Goal: Task Accomplishment & Management: Manage account settings

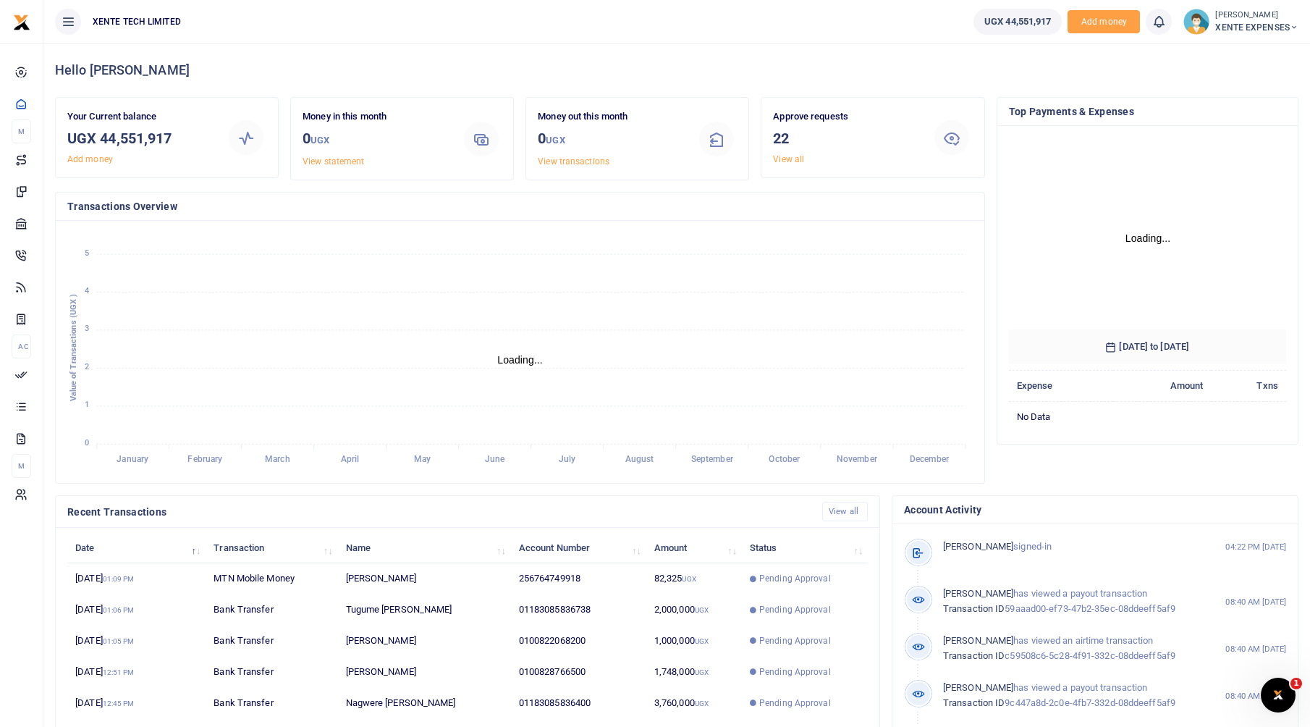
click at [797, 161] on link "View all" at bounding box center [788, 159] width 31 height 10
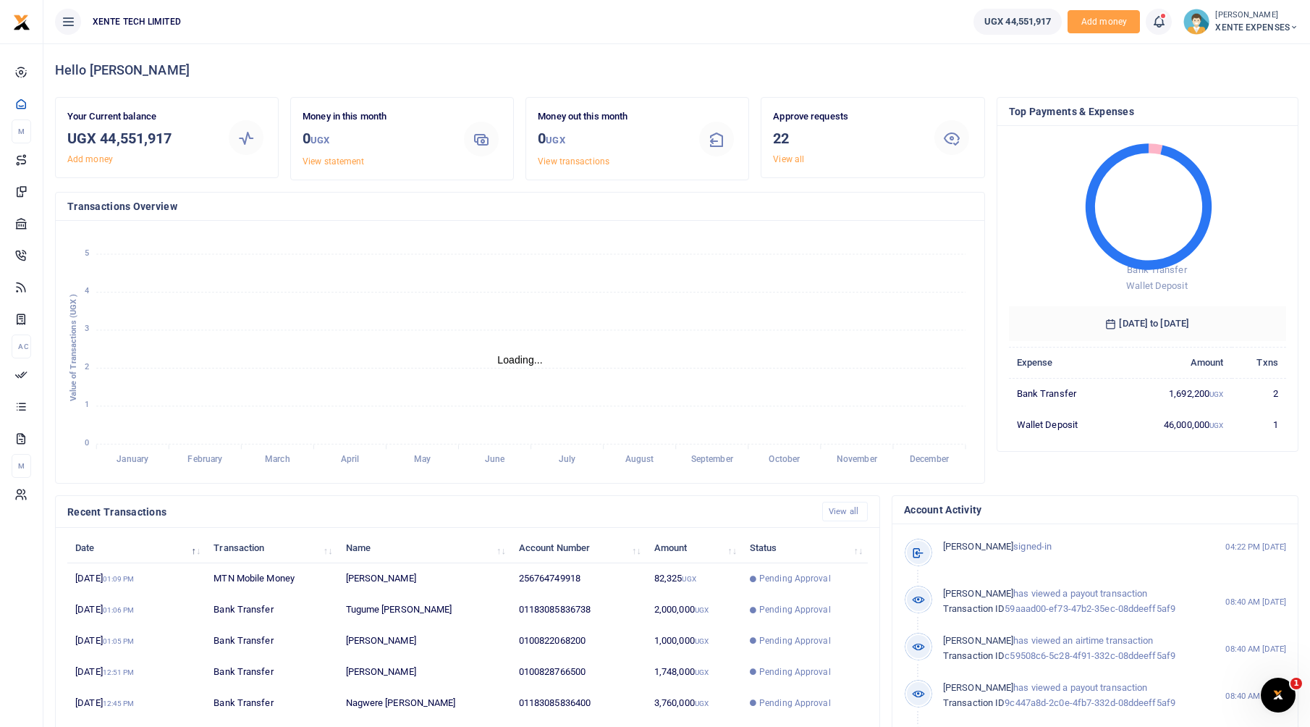
scroll to position [12, 12]
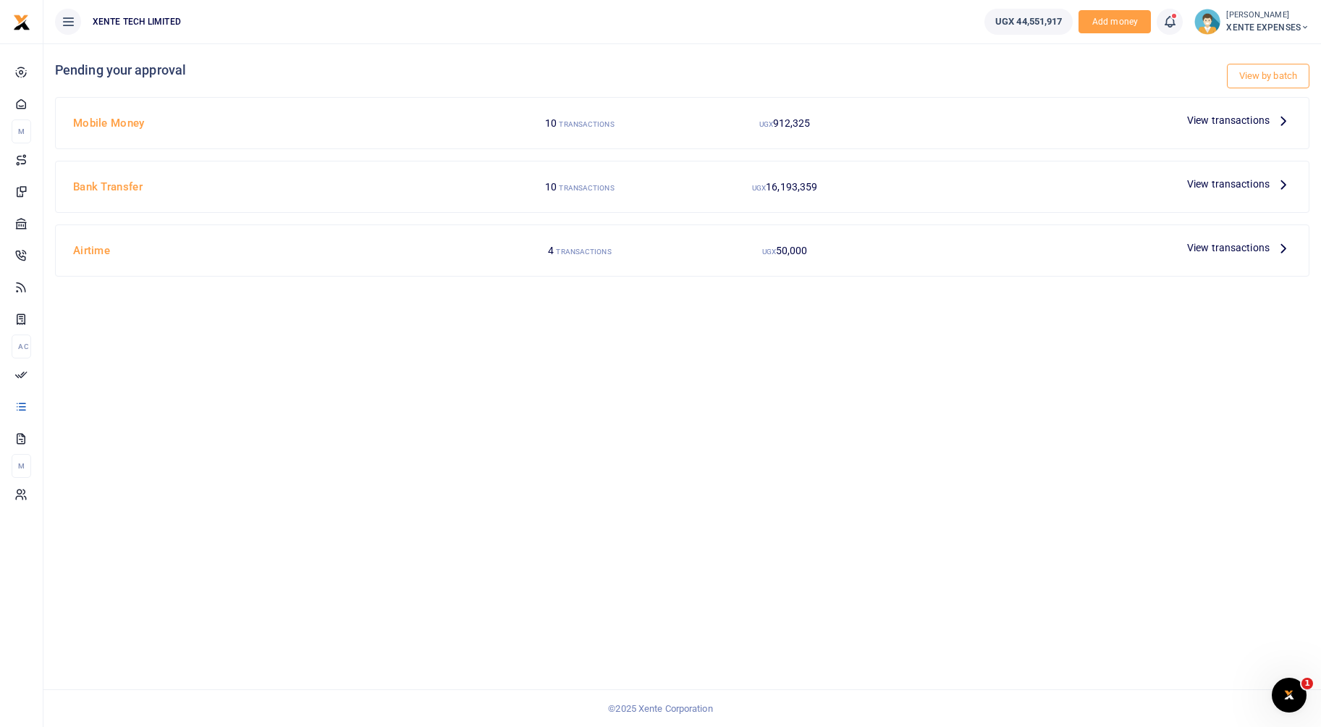
click at [1272, 179] on p "View transactions" at bounding box center [1239, 184] width 104 height 16
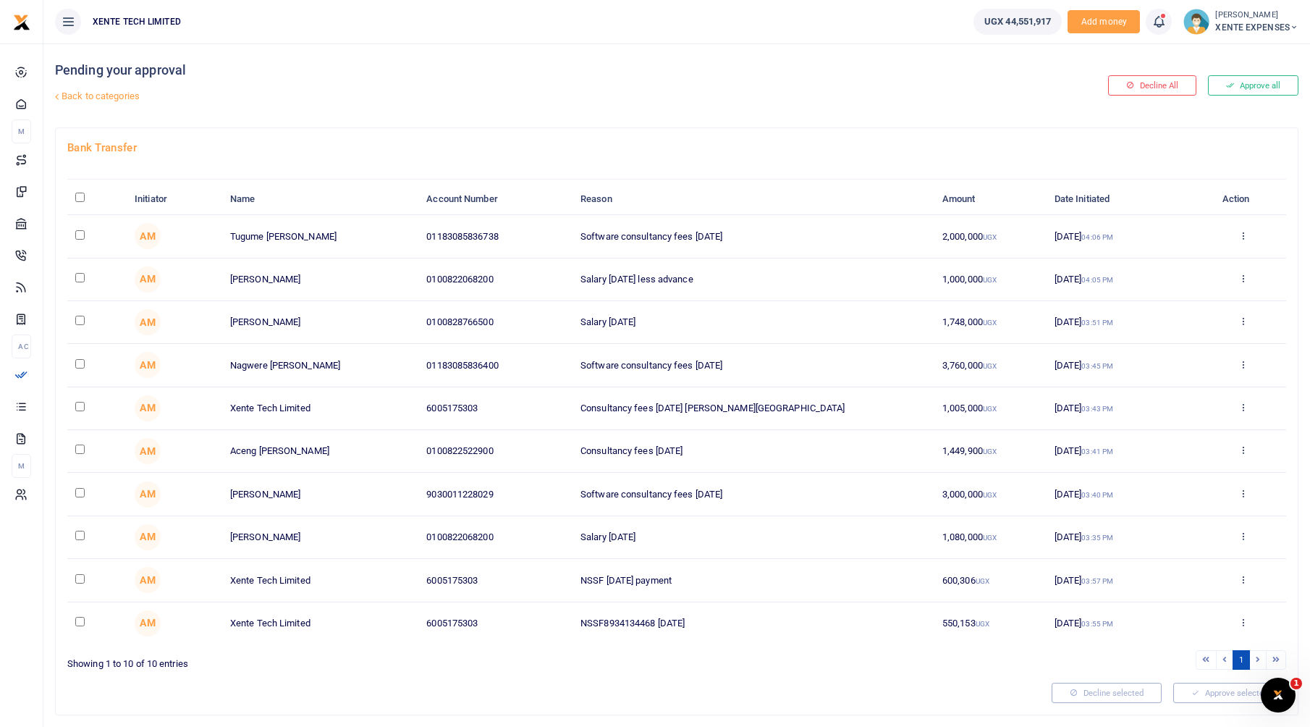
click at [80, 277] on input "checkbox" at bounding box center [79, 277] width 9 height 9
drag, startPoint x: 941, startPoint y: 287, endPoint x: 985, endPoint y: 287, distance: 43.4
click at [985, 287] on td "1,000,000 UGX" at bounding box center [991, 279] width 112 height 43
click at [85, 278] on input "checkbox" at bounding box center [79, 277] width 9 height 9
checkbox input "false"
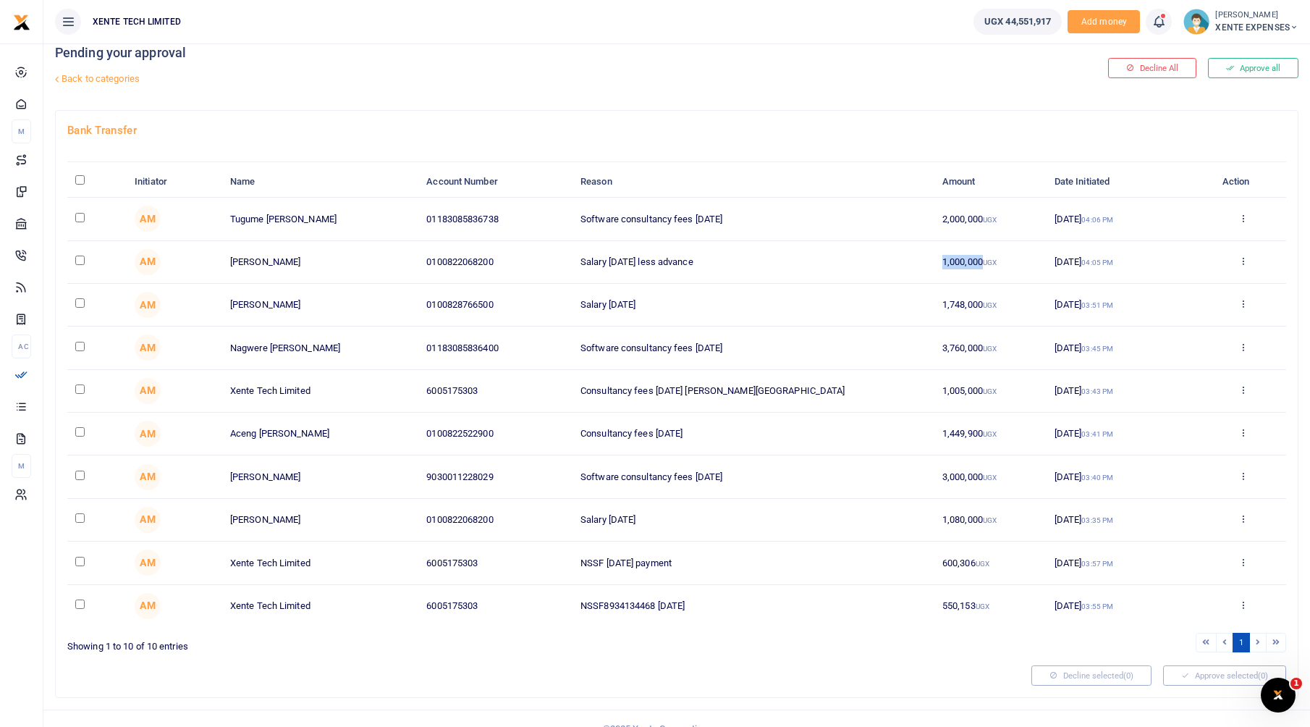
scroll to position [38, 0]
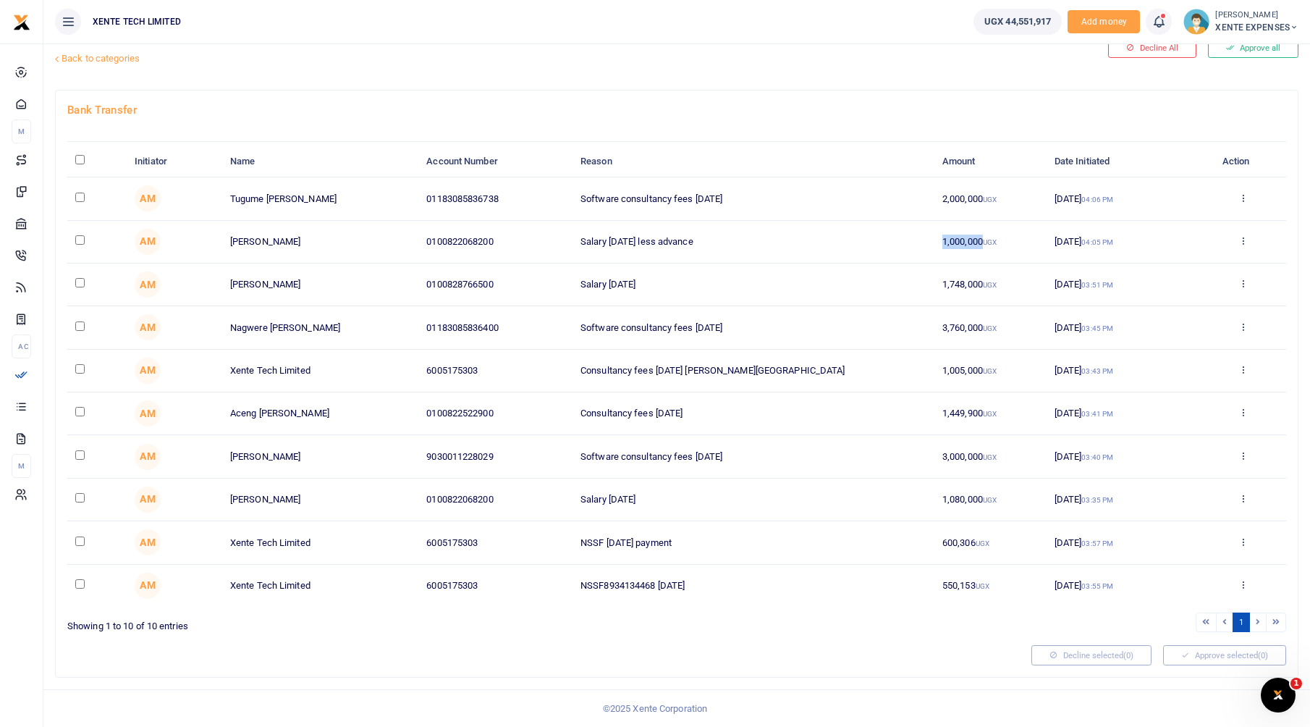
click at [84, 500] on input "checkbox" at bounding box center [79, 497] width 9 height 9
checkbox input "true"
click at [1072, 656] on button "Decline selected (1)" at bounding box center [1092, 655] width 120 height 20
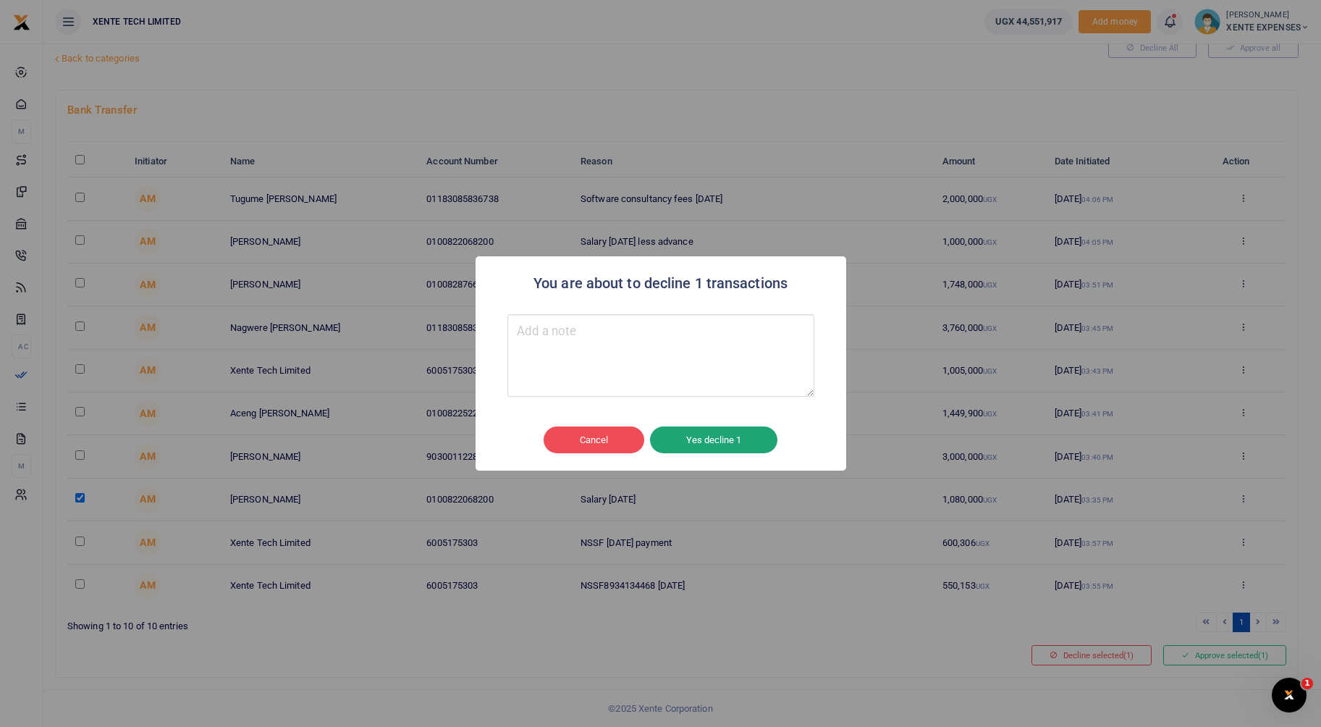
click at [710, 448] on button "Yes decline 1" at bounding box center [713, 440] width 127 height 28
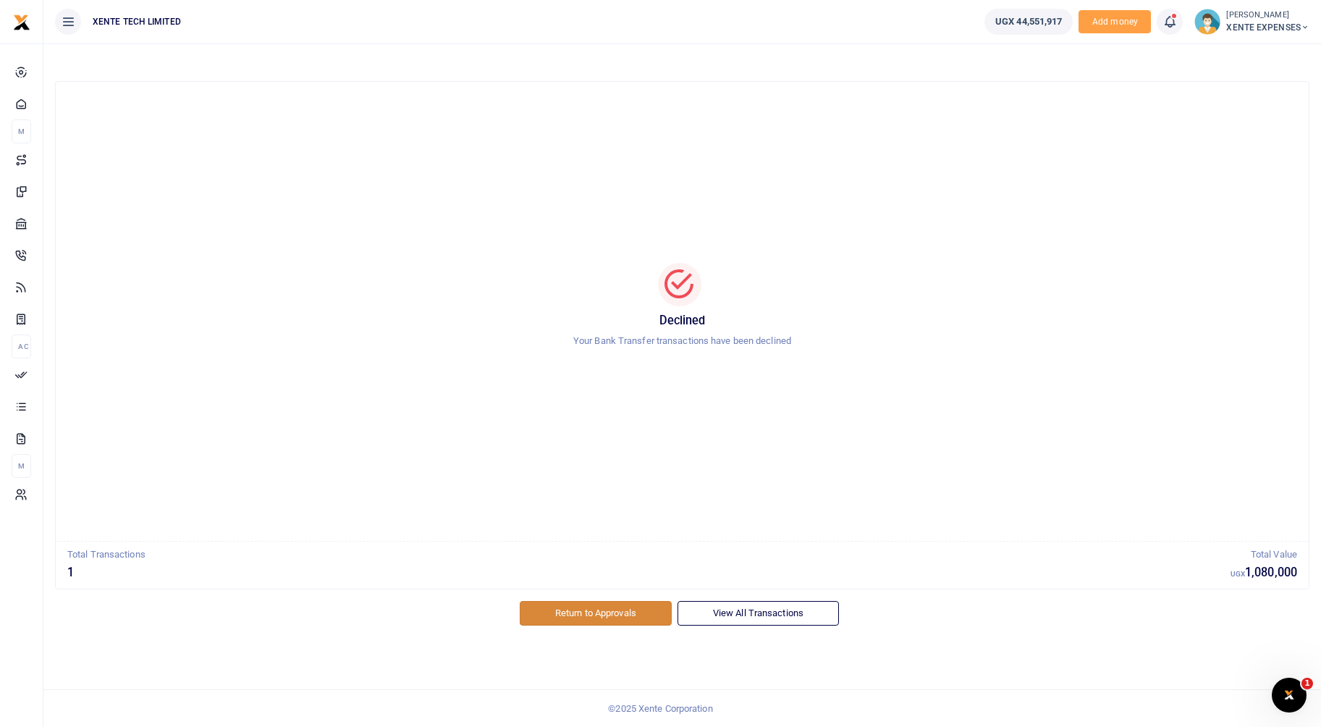
click at [639, 621] on link "Return to Approvals" at bounding box center [596, 613] width 152 height 25
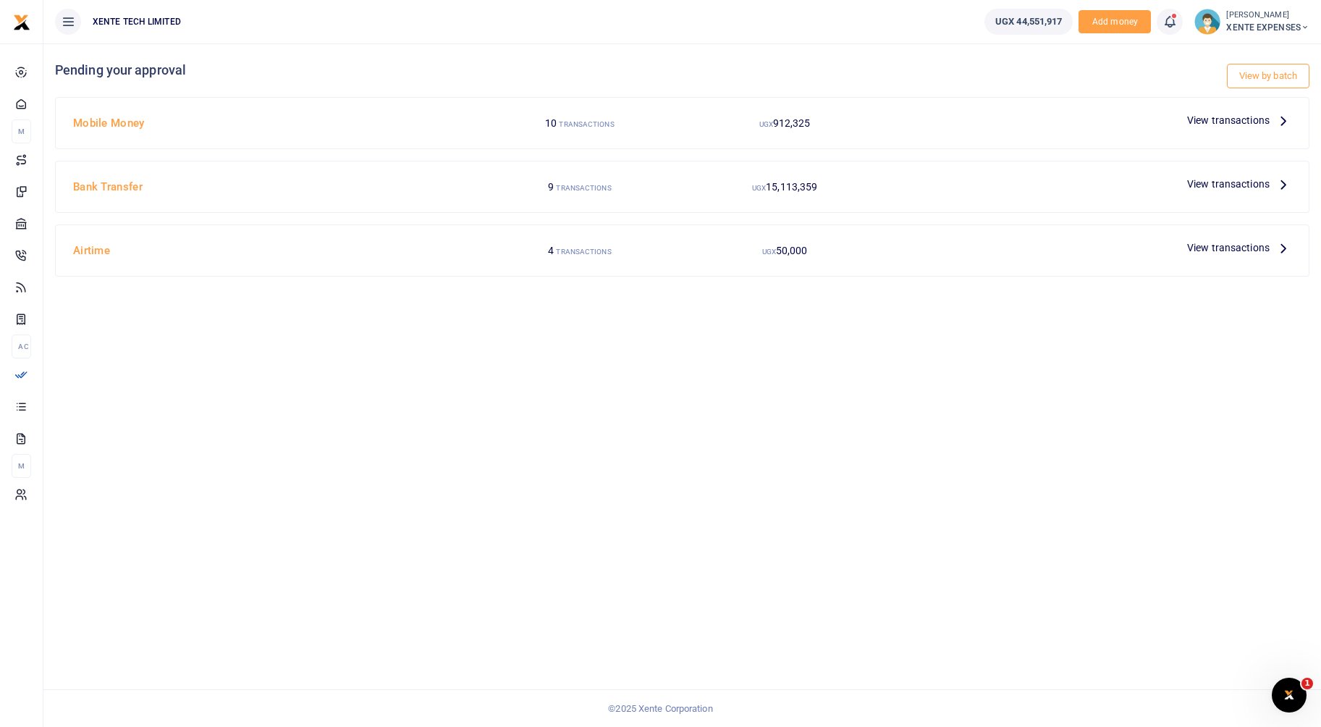
click at [1232, 188] on span "View transactions" at bounding box center [1228, 184] width 83 height 16
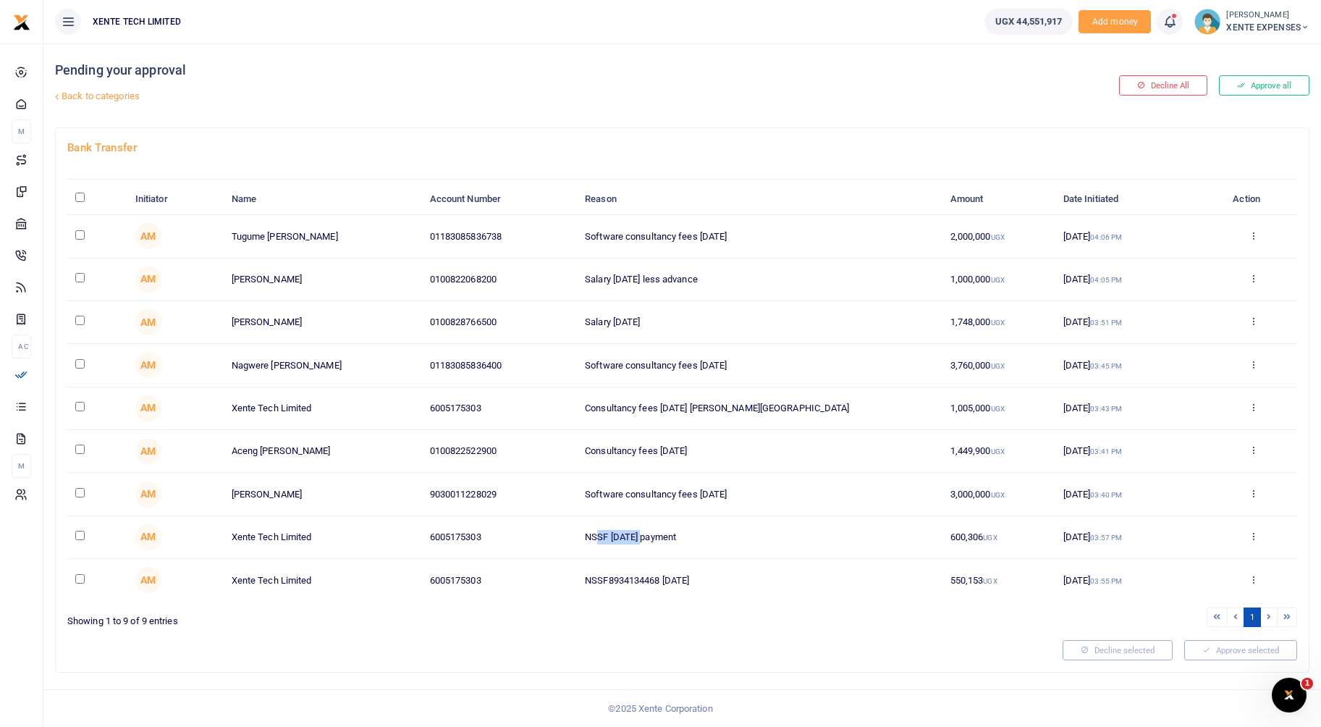
drag, startPoint x: 599, startPoint y: 539, endPoint x: 661, endPoint y: 539, distance: 61.5
click at [661, 539] on td "NSSF [DATE] payment" at bounding box center [760, 537] width 366 height 43
drag, startPoint x: 661, startPoint y: 539, endPoint x: 721, endPoint y: 576, distance: 70.9
click at [721, 576] on td "NSSF8934134468 [DATE]" at bounding box center [760, 580] width 366 height 42
click at [842, 505] on td "Software consultancy fees [DATE]" at bounding box center [760, 494] width 366 height 43
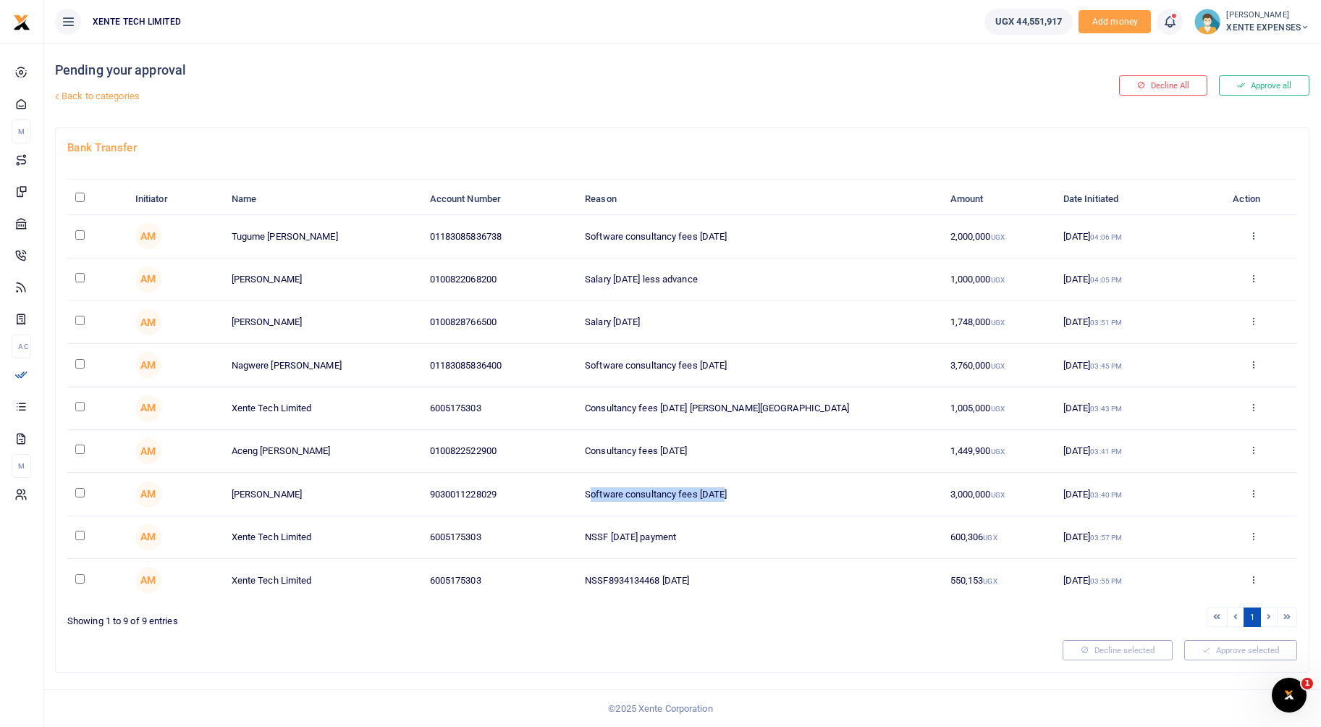
drag, startPoint x: 593, startPoint y: 496, endPoint x: 733, endPoint y: 501, distance: 139.8
click at [733, 501] on td "Software consultancy fees [DATE]" at bounding box center [760, 494] width 366 height 43
drag, startPoint x: 951, startPoint y: 492, endPoint x: 972, endPoint y: 494, distance: 21.2
click at [972, 494] on td "3,000,000 UGX" at bounding box center [999, 494] width 113 height 43
drag, startPoint x: 972, startPoint y: 494, endPoint x: 962, endPoint y: 459, distance: 36.7
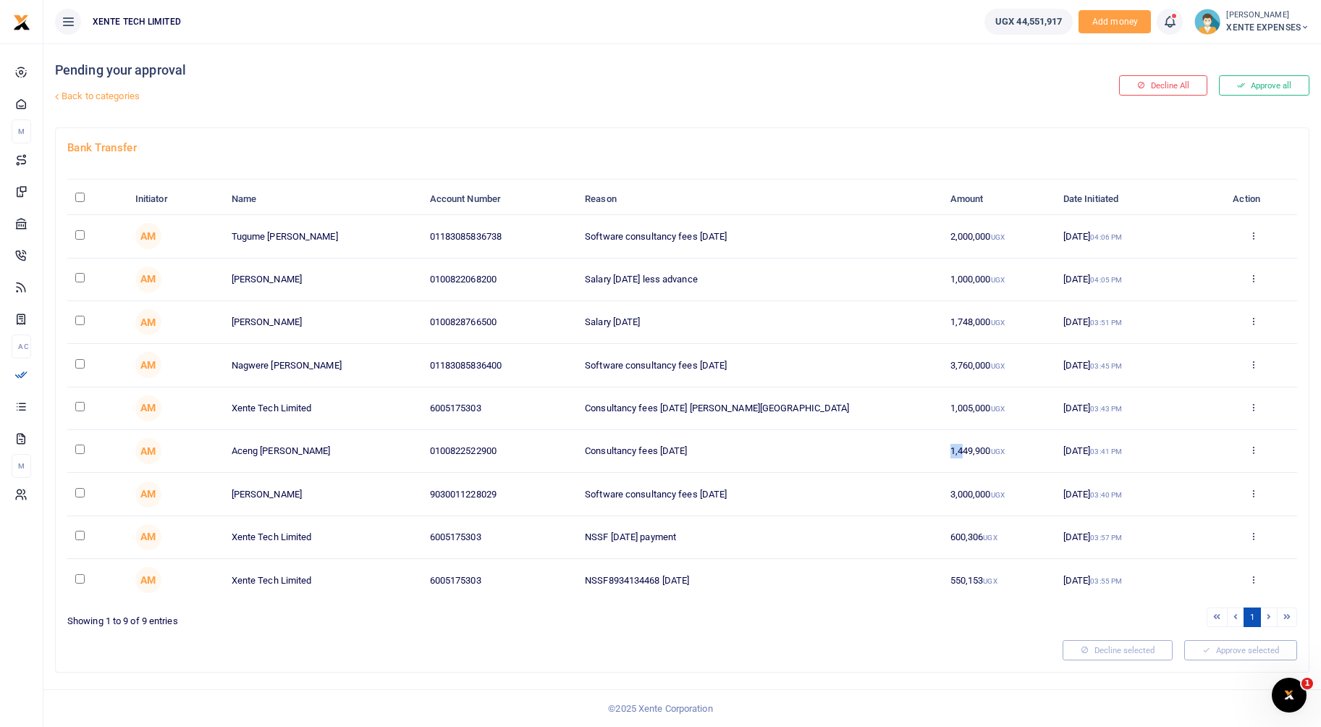
click at [962, 459] on td "1,449,900 UGX" at bounding box center [999, 451] width 113 height 43
drag, startPoint x: 962, startPoint y: 459, endPoint x: 898, endPoint y: 444, distance: 66.2
click at [898, 444] on td "Consultancy fees [DATE]" at bounding box center [760, 451] width 366 height 43
drag, startPoint x: 957, startPoint y: 412, endPoint x: 977, endPoint y: 413, distance: 20.3
click at [977, 413] on td "1,005,000 UGX" at bounding box center [999, 408] width 113 height 43
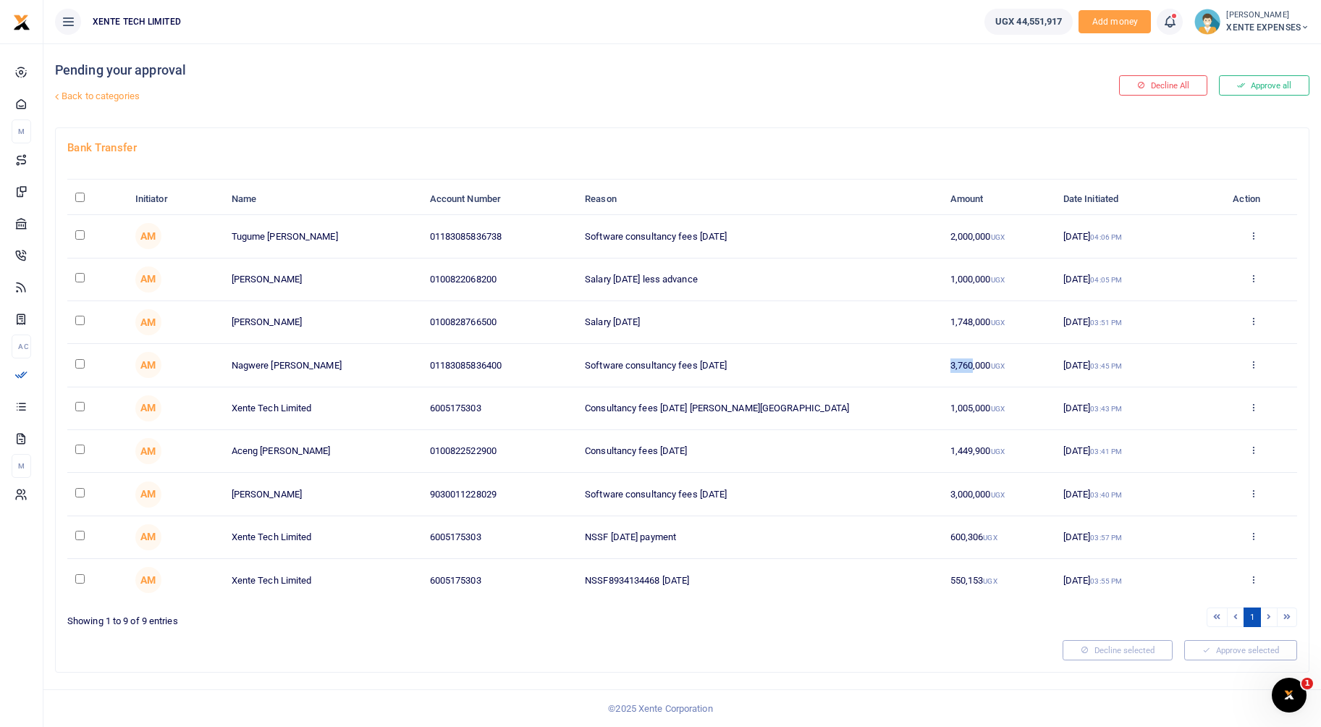
drag, startPoint x: 977, startPoint y: 413, endPoint x: 973, endPoint y: 366, distance: 48.0
click at [973, 366] on td "3,760,000 UGX" at bounding box center [999, 365] width 113 height 43
drag, startPoint x: 973, startPoint y: 366, endPoint x: 973, endPoint y: 329, distance: 36.9
click at [973, 329] on td "1,748,000 UGX" at bounding box center [999, 322] width 113 height 43
drag, startPoint x: 973, startPoint y: 329, endPoint x: 963, endPoint y: 282, distance: 47.4
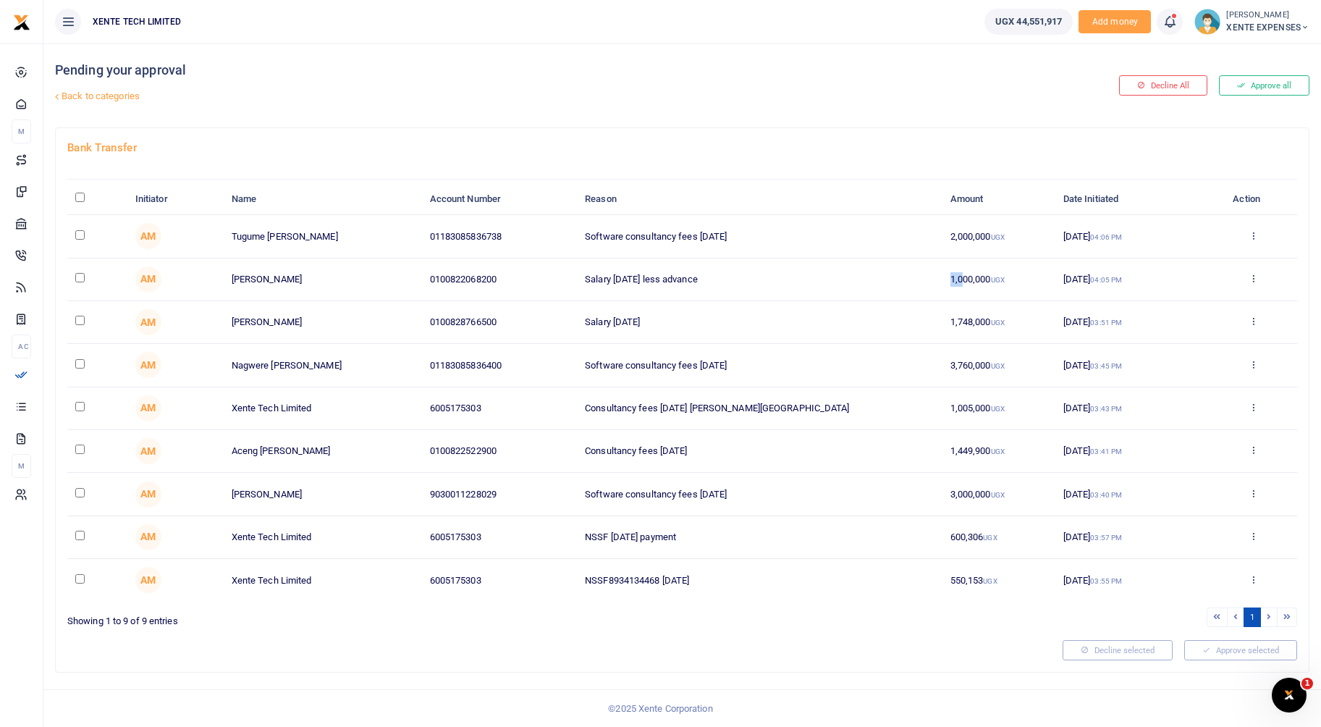
click at [963, 282] on td "1,000,000 UGX" at bounding box center [999, 279] width 113 height 43
drag, startPoint x: 956, startPoint y: 240, endPoint x: 969, endPoint y: 240, distance: 13.8
click at [969, 240] on td "2,000,000 UGX" at bounding box center [999, 236] width 113 height 43
drag, startPoint x: 262, startPoint y: 237, endPoint x: 342, endPoint y: 242, distance: 79.8
click at [342, 242] on td "Tugume [PERSON_NAME]" at bounding box center [322, 236] width 198 height 43
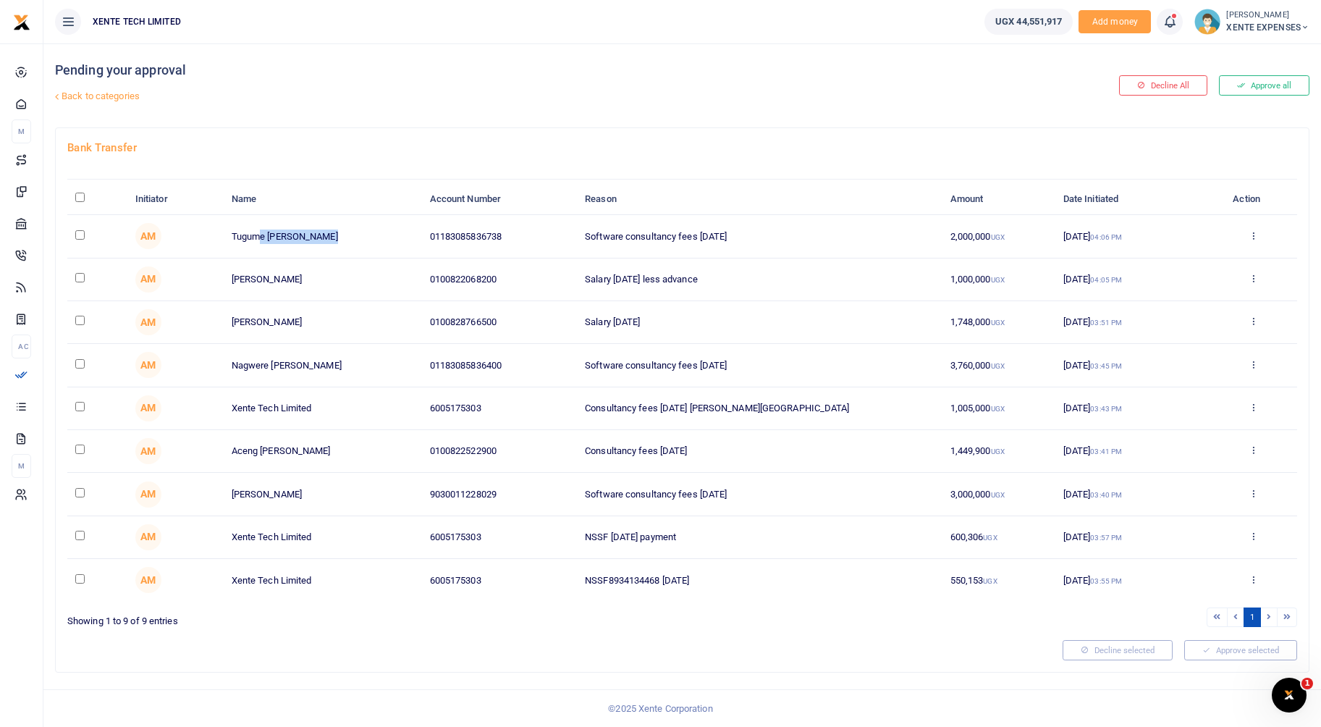
drag, startPoint x: 342, startPoint y: 242, endPoint x: 309, endPoint y: 287, distance: 55.5
click at [309, 287] on td "[PERSON_NAME]" at bounding box center [322, 279] width 198 height 43
drag, startPoint x: 309, startPoint y: 287, endPoint x: 312, endPoint y: 329, distance: 42.1
click at [312, 329] on td "[PERSON_NAME]" at bounding box center [322, 322] width 198 height 43
drag, startPoint x: 312, startPoint y: 329, endPoint x: 329, endPoint y: 381, distance: 54.7
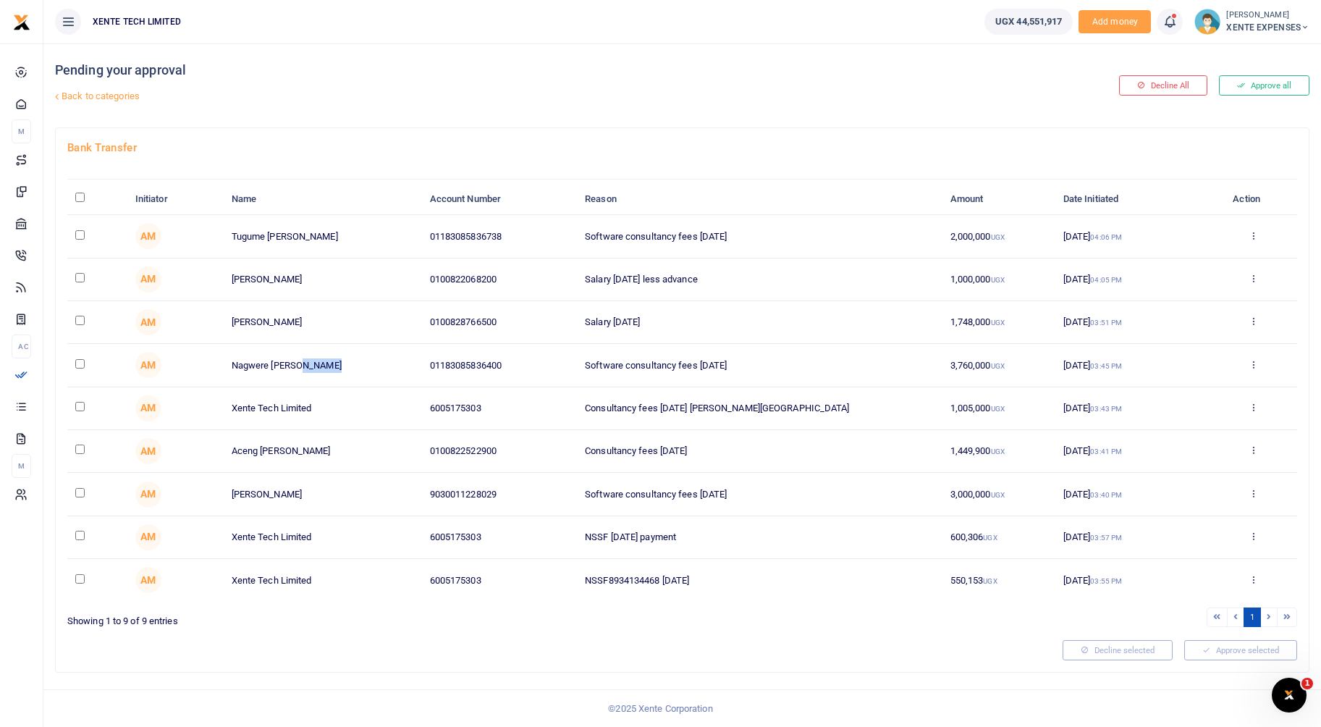
click at [329, 381] on td "Nagwere [PERSON_NAME]" at bounding box center [322, 365] width 198 height 43
drag, startPoint x: 329, startPoint y: 381, endPoint x: 308, endPoint y: 418, distance: 42.8
click at [308, 418] on td "Xente Tech Limited" at bounding box center [322, 408] width 198 height 43
drag, startPoint x: 308, startPoint y: 418, endPoint x: 298, endPoint y: 457, distance: 39.9
click at [298, 457] on td "Aceng [PERSON_NAME]" at bounding box center [322, 451] width 198 height 43
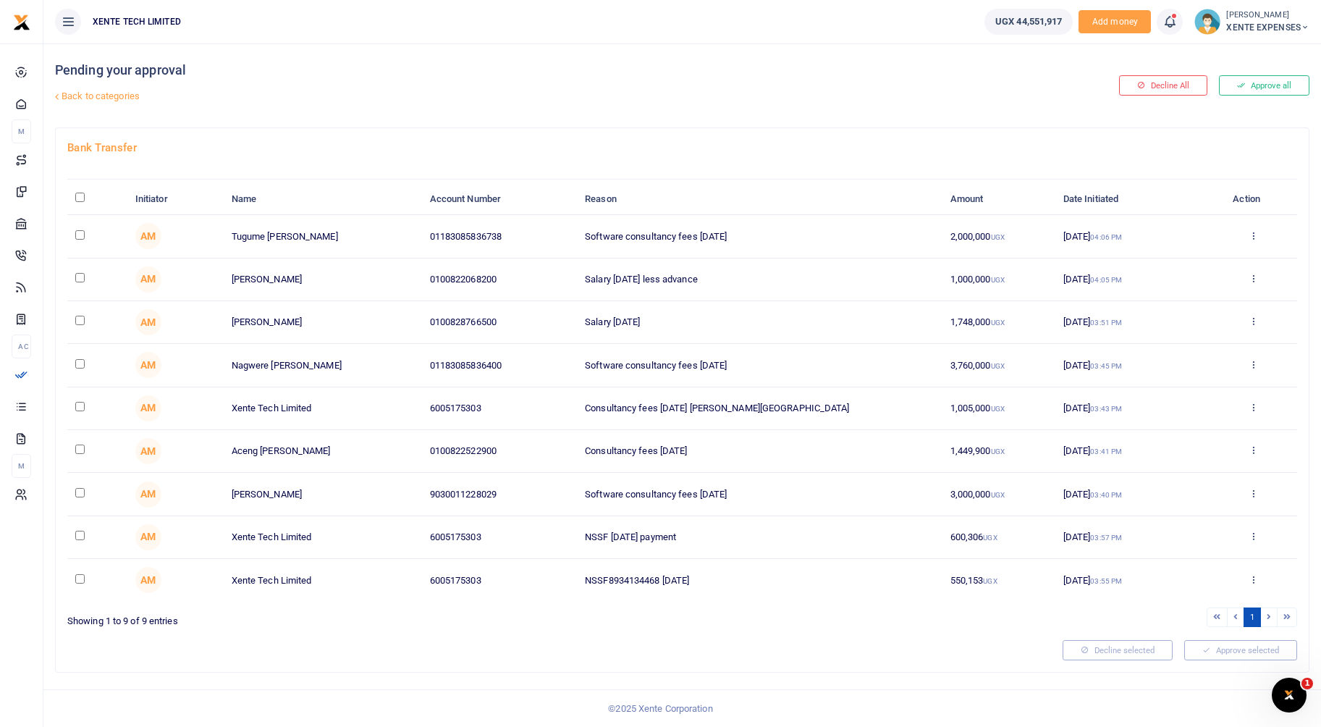
click at [519, 645] on div at bounding box center [559, 650] width 995 height 20
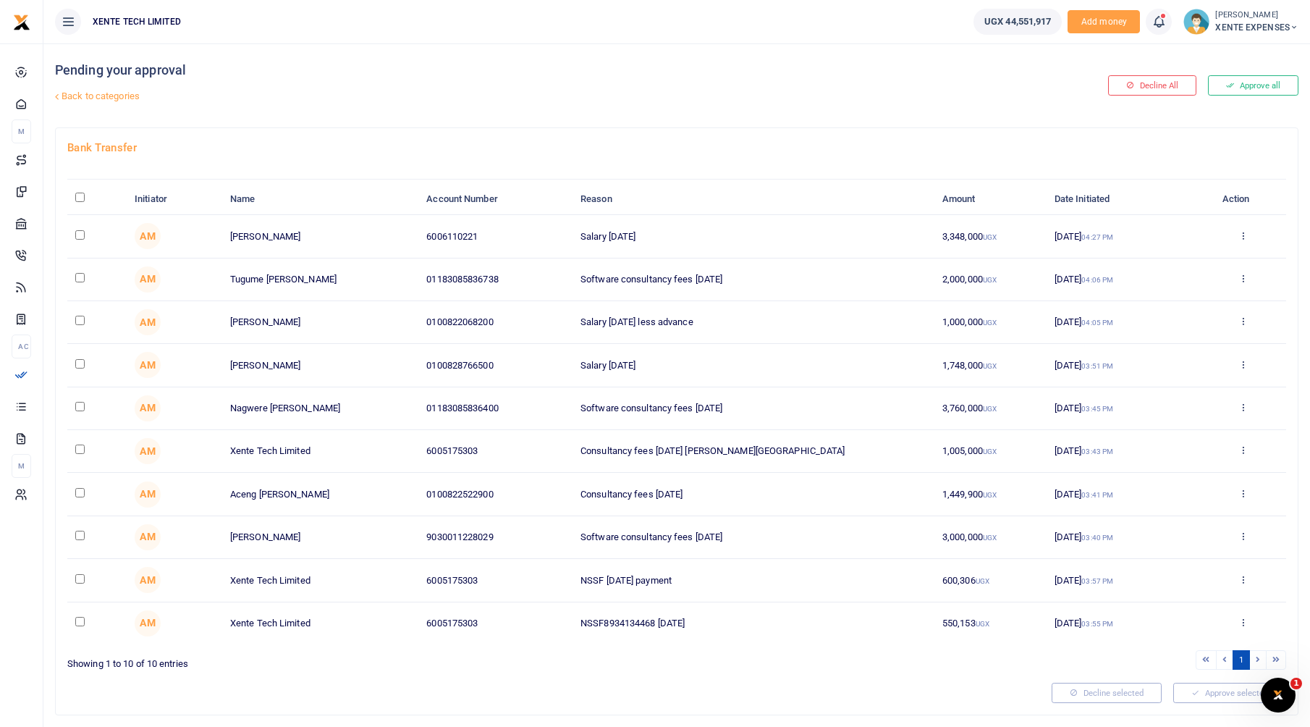
click at [85, 198] on input "\a \a : activate to sort column descending" at bounding box center [79, 197] width 9 height 9
checkbox input "true"
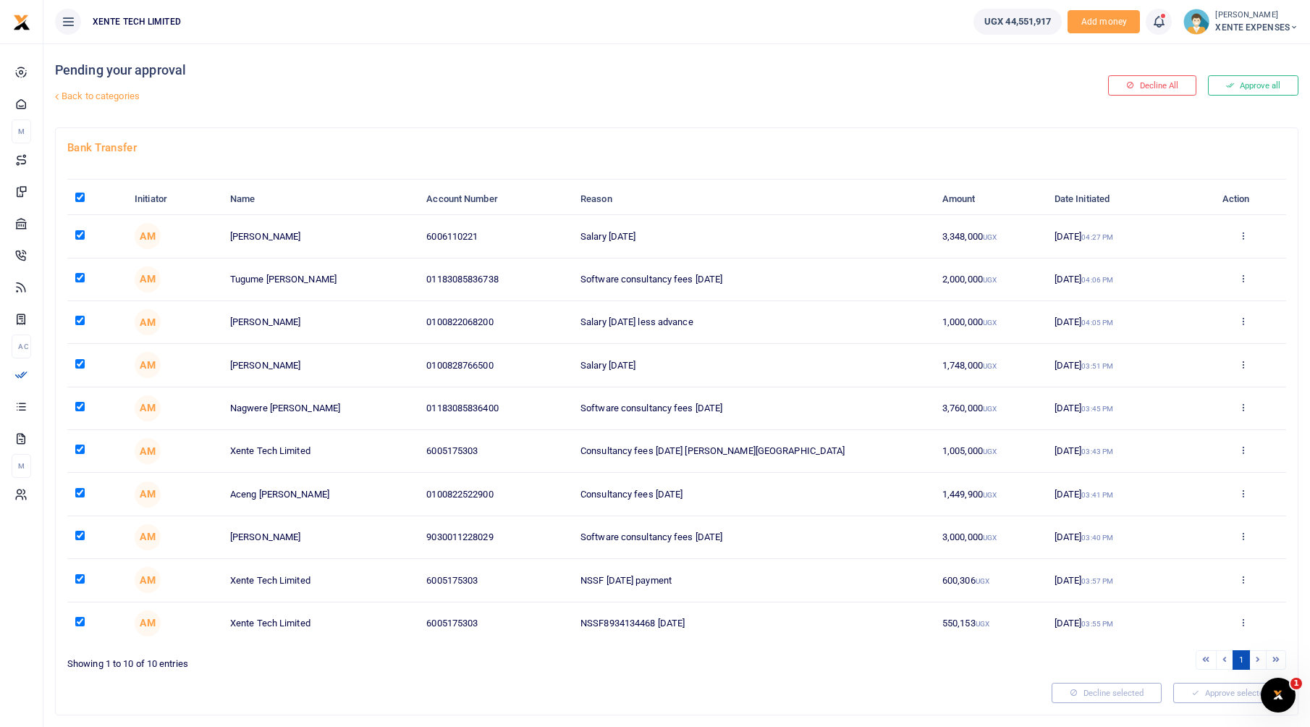
checkbox input "true"
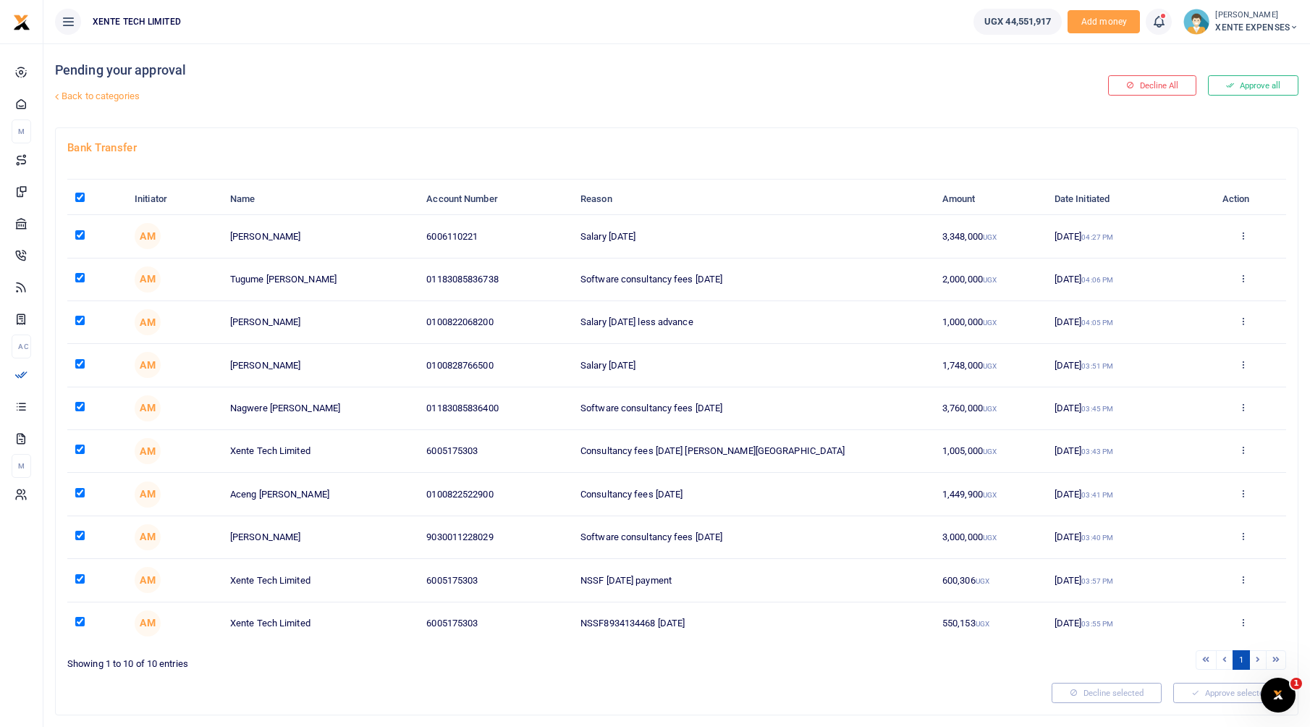
checkbox input "true"
drag, startPoint x: 77, startPoint y: 620, endPoint x: 76, endPoint y: 605, distance: 15.3
click at [77, 618] on input "checkbox" at bounding box center [79, 621] width 9 height 9
checkbox input "false"
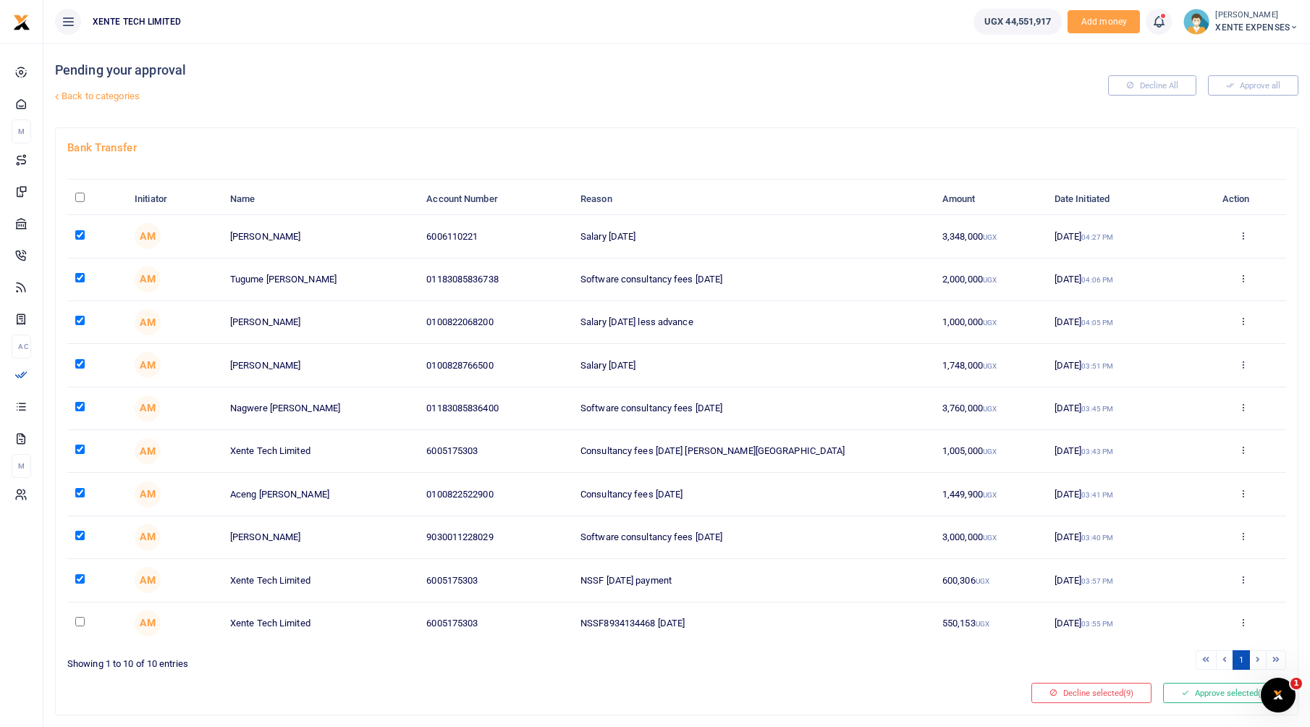
click at [79, 574] on input "checkbox" at bounding box center [79, 578] width 9 height 9
checkbox input "false"
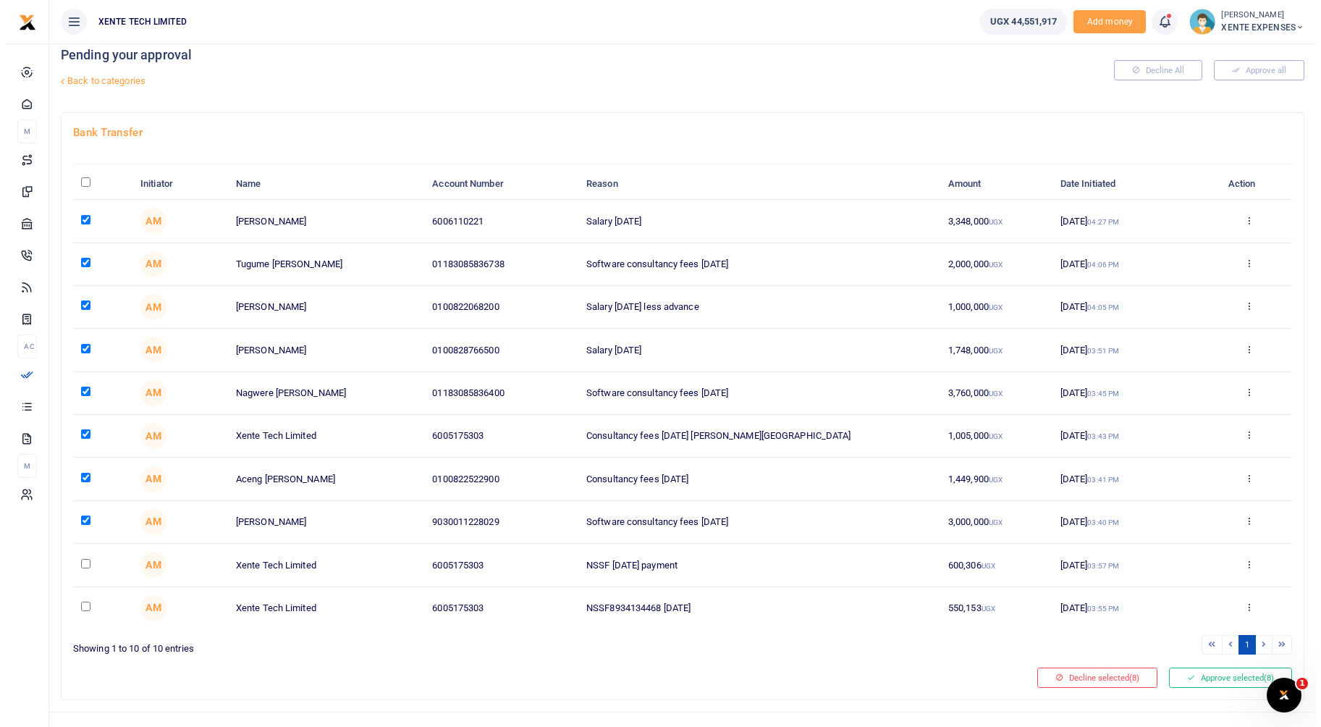
scroll to position [38, 0]
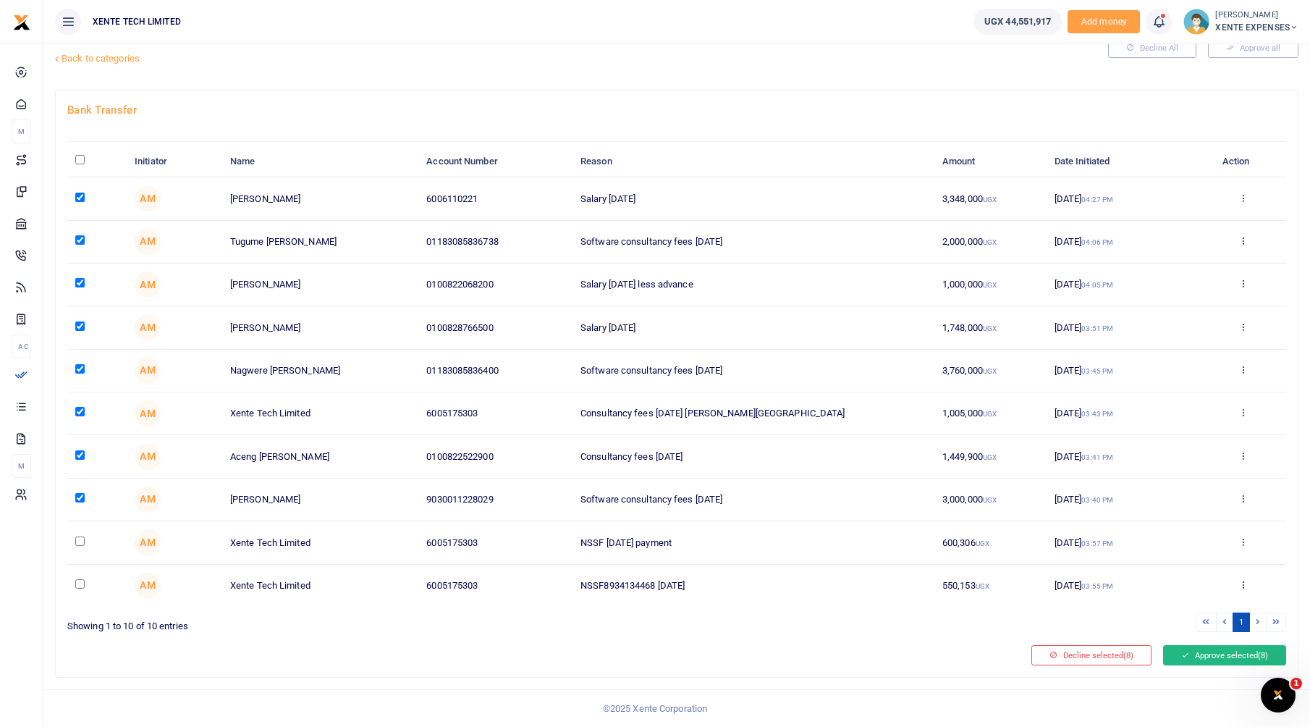
click at [1217, 659] on button "Approve selected (8)" at bounding box center [1224, 655] width 123 height 20
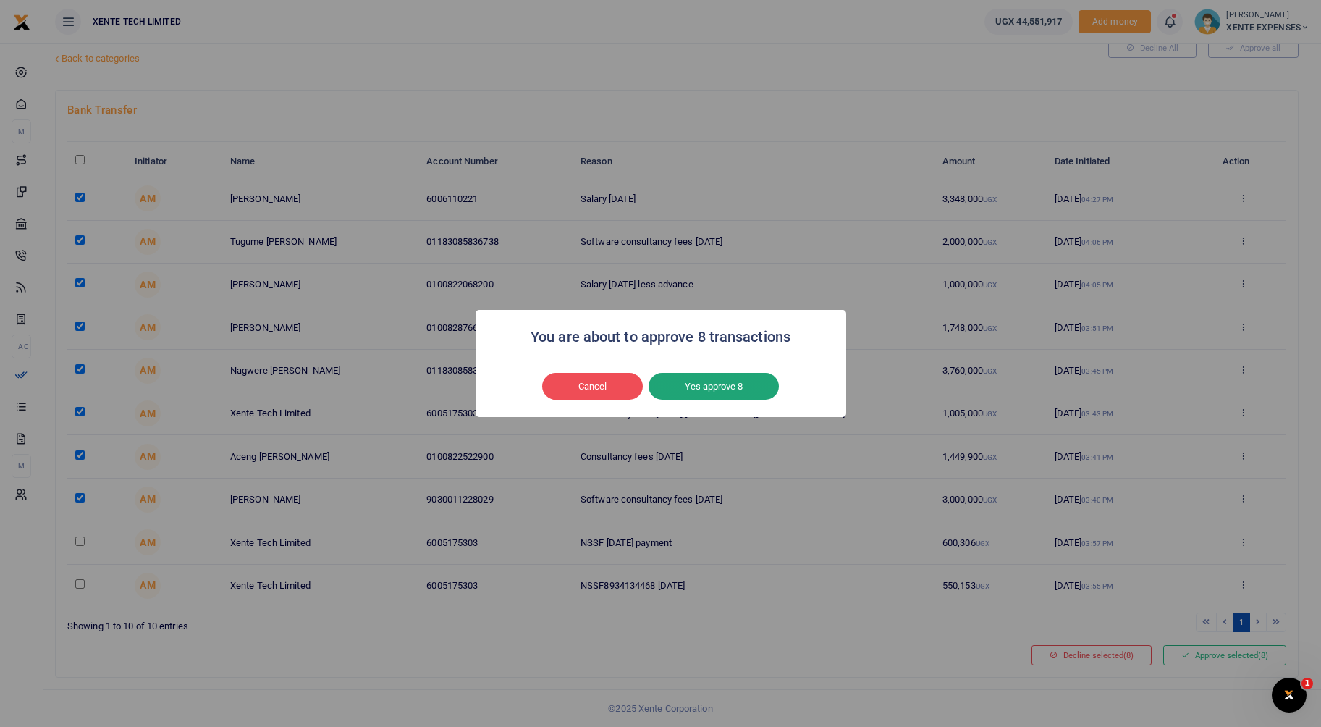
click at [726, 396] on button "Yes approve 8" at bounding box center [714, 387] width 130 height 28
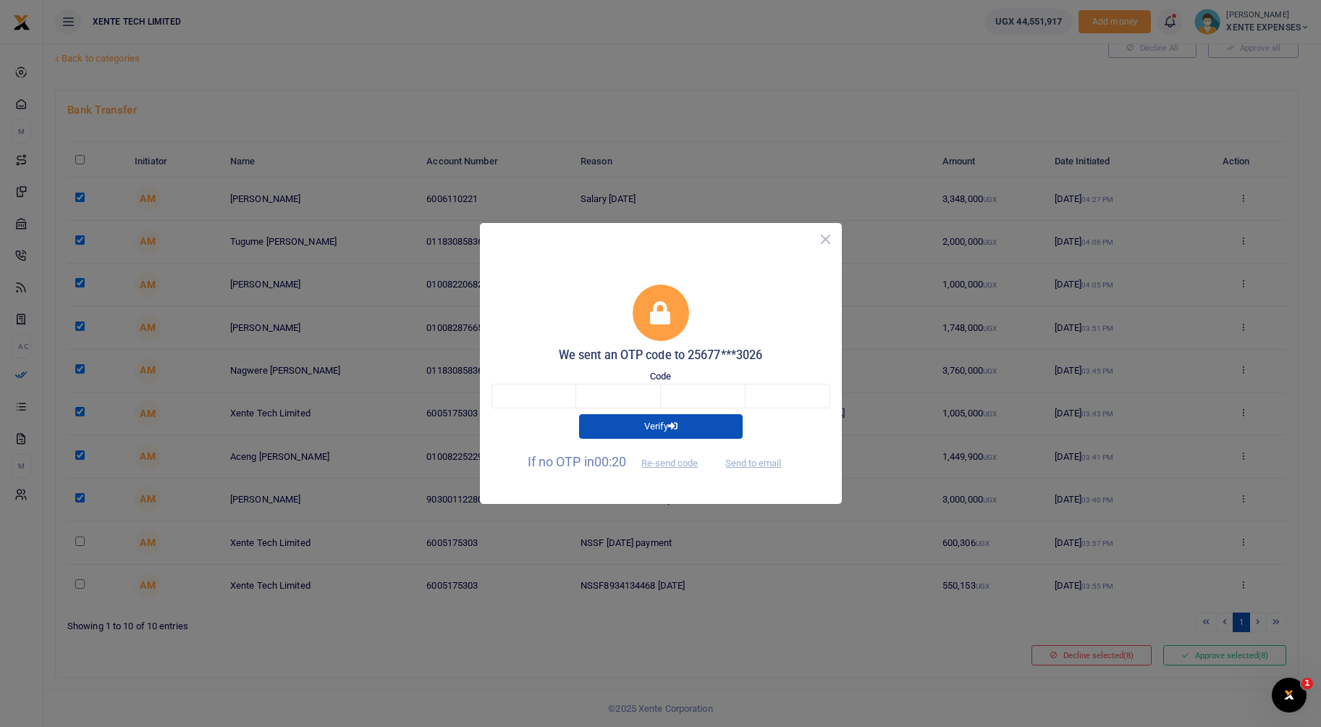
click at [821, 237] on button "Close" at bounding box center [825, 239] width 21 height 21
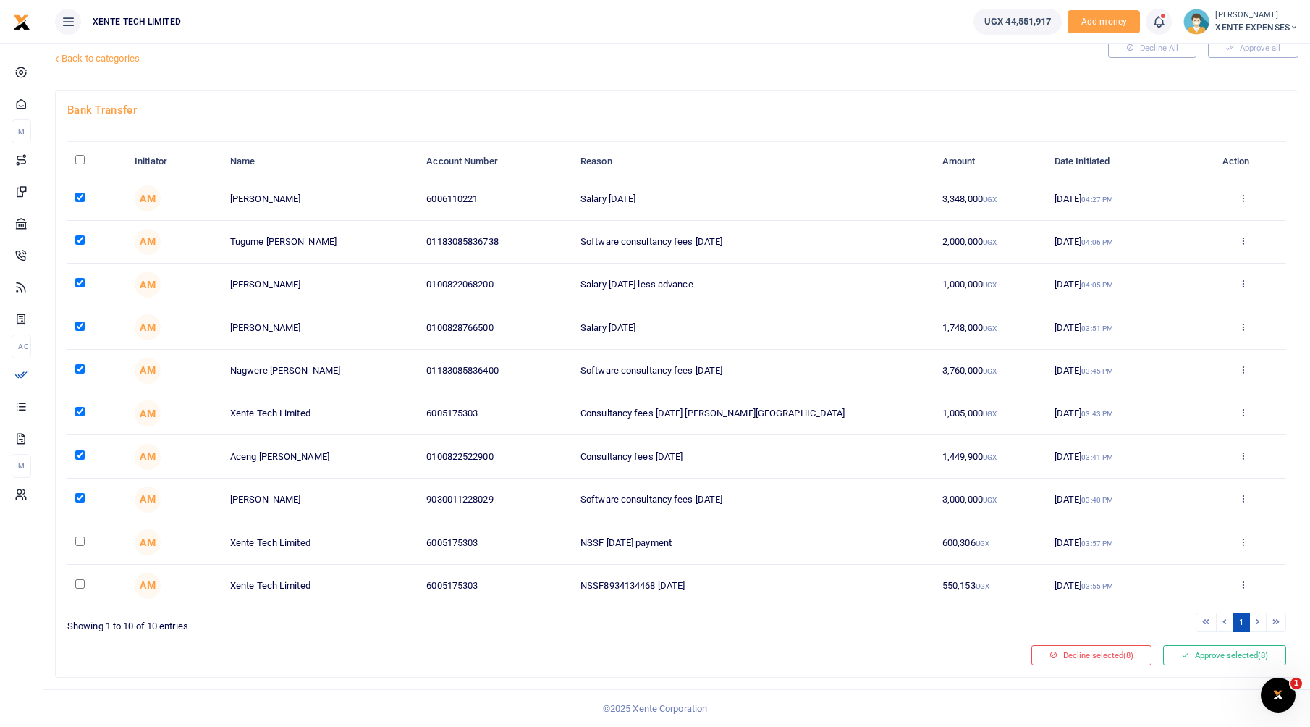
click at [76, 411] on input "checkbox" at bounding box center [79, 411] width 9 height 9
checkbox input "false"
click at [1247, 649] on button "Approve selected (7)" at bounding box center [1224, 655] width 123 height 20
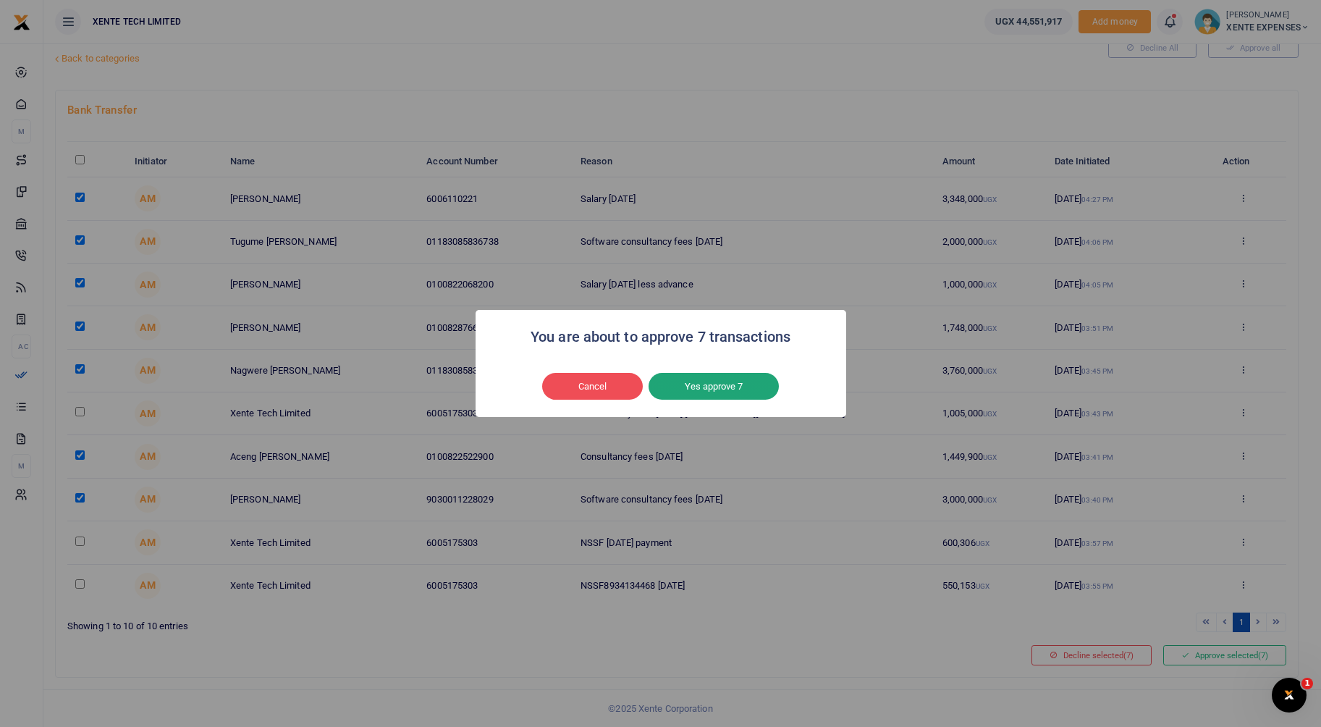
click at [759, 387] on button "Yes approve 7" at bounding box center [714, 387] width 130 height 28
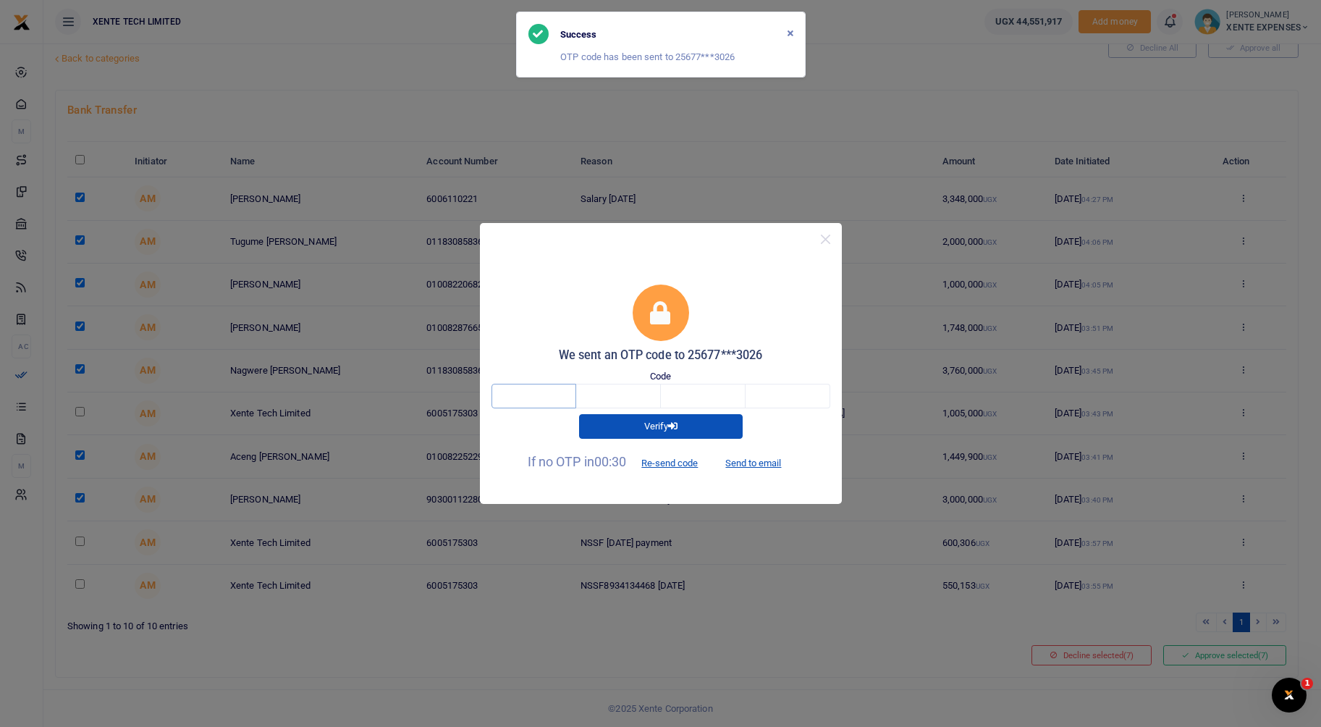
click at [551, 387] on input "text" at bounding box center [534, 396] width 85 height 25
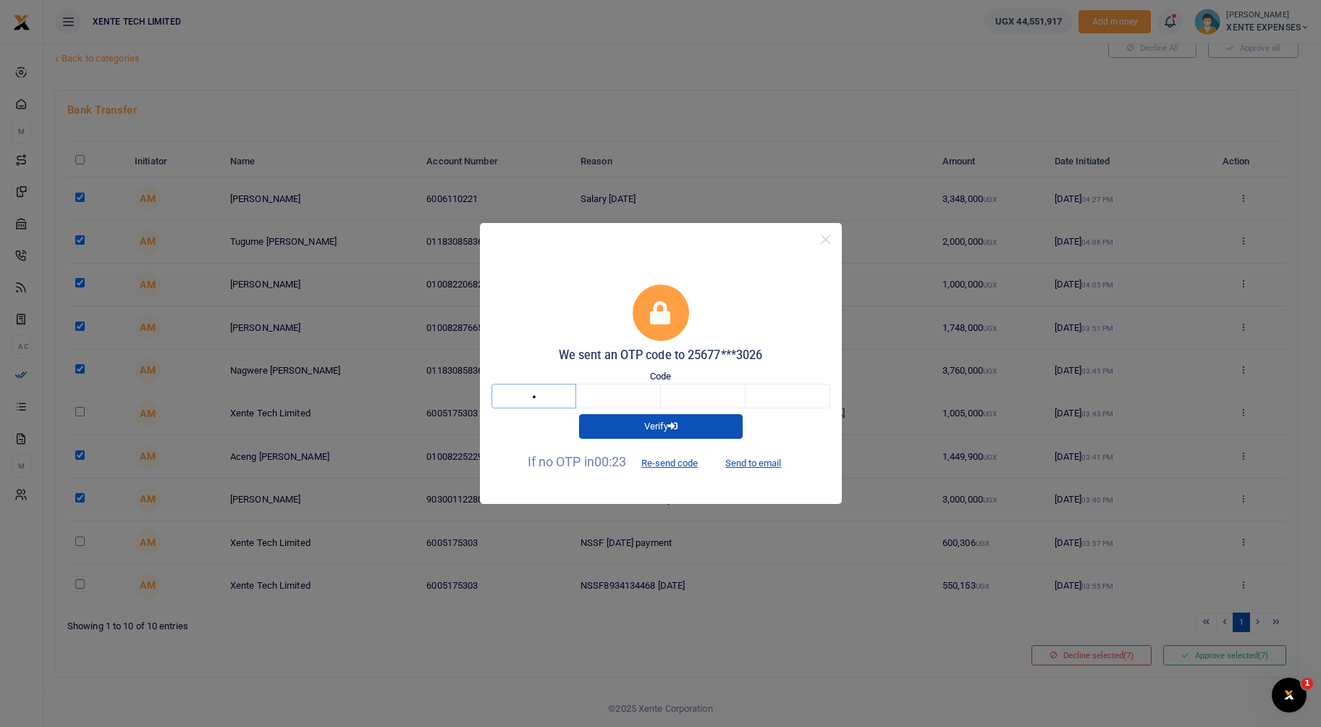
type input "6"
type input "2"
